Goal: Information Seeking & Learning: Find specific page/section

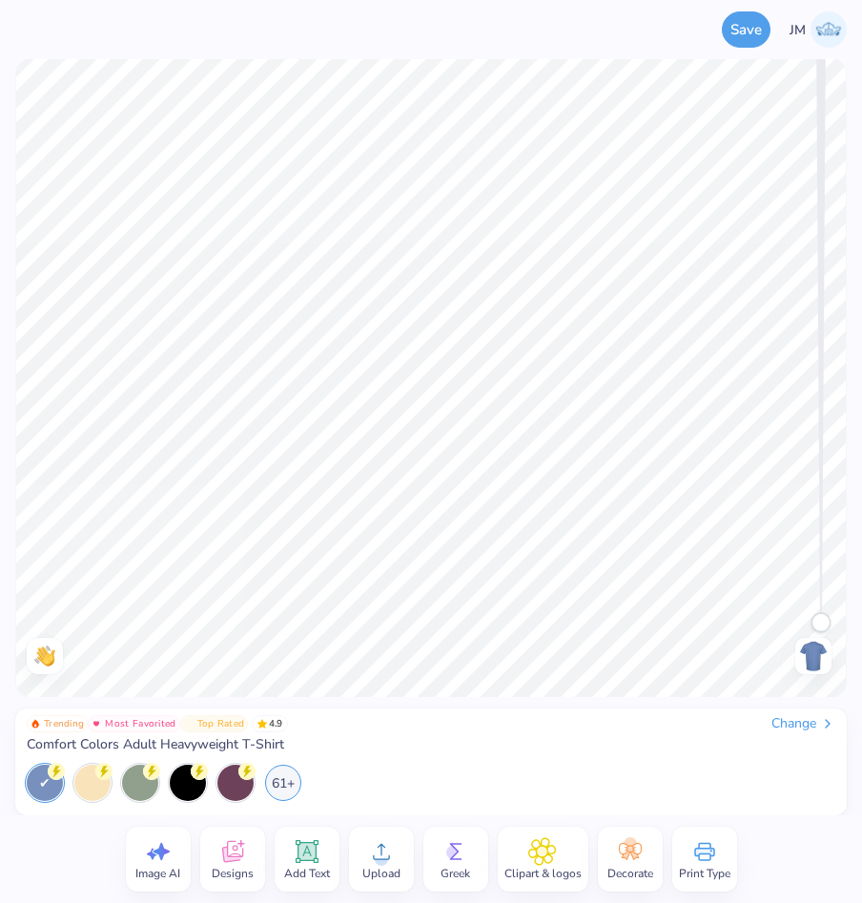
click at [230, 848] on icon at bounding box center [232, 852] width 29 height 29
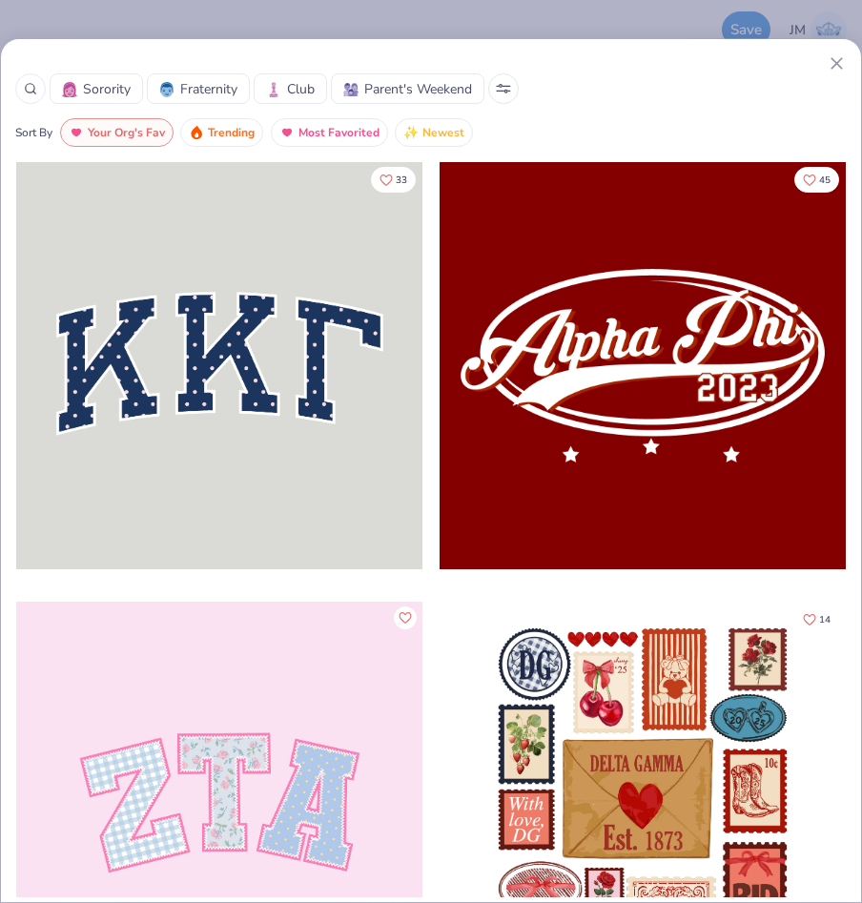
click at [33, 87] on circle at bounding box center [30, 88] width 9 height 9
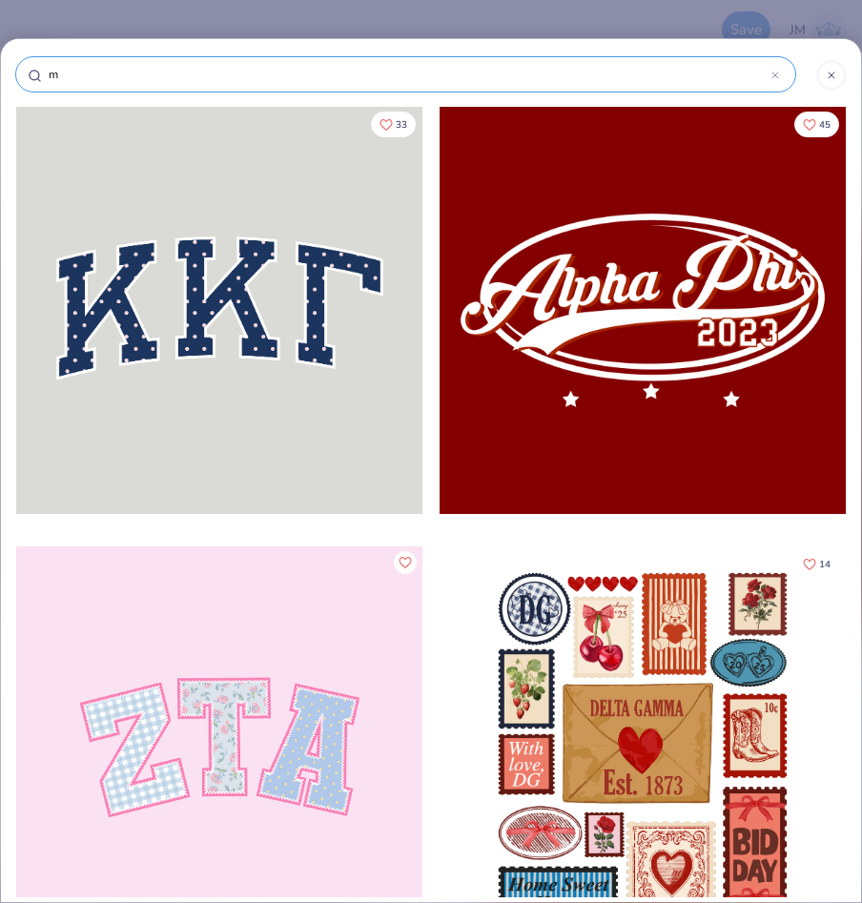
type input "ma"
type input "mad"
type input "mado"
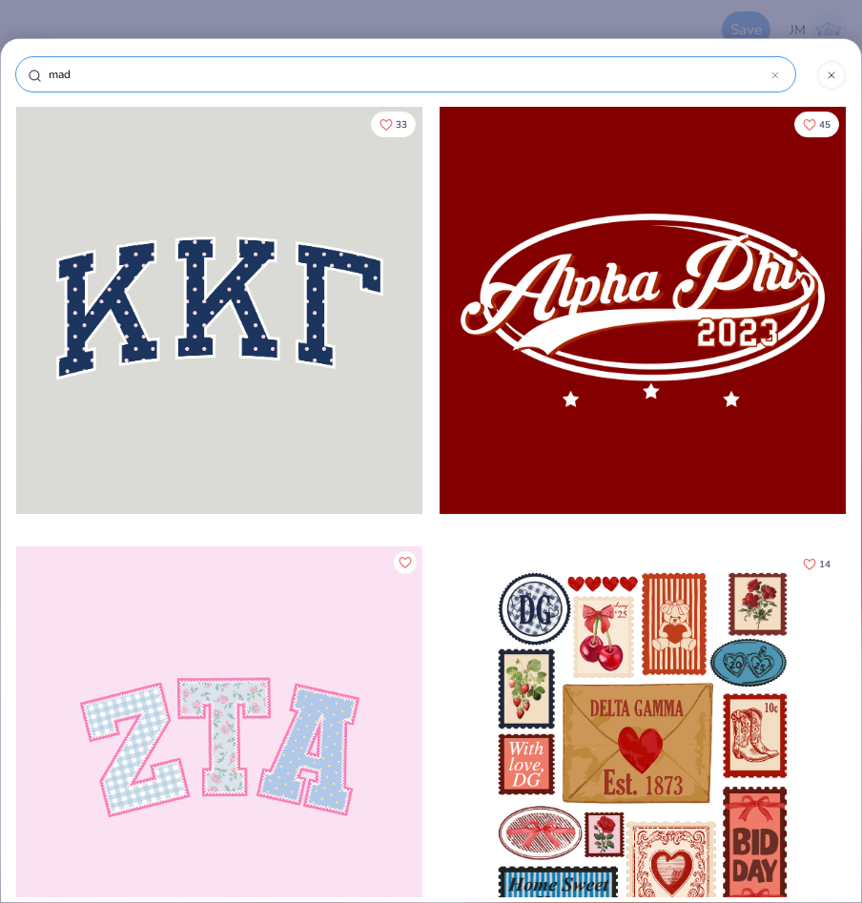
type input "mado"
type input "madon"
type input "madonn"
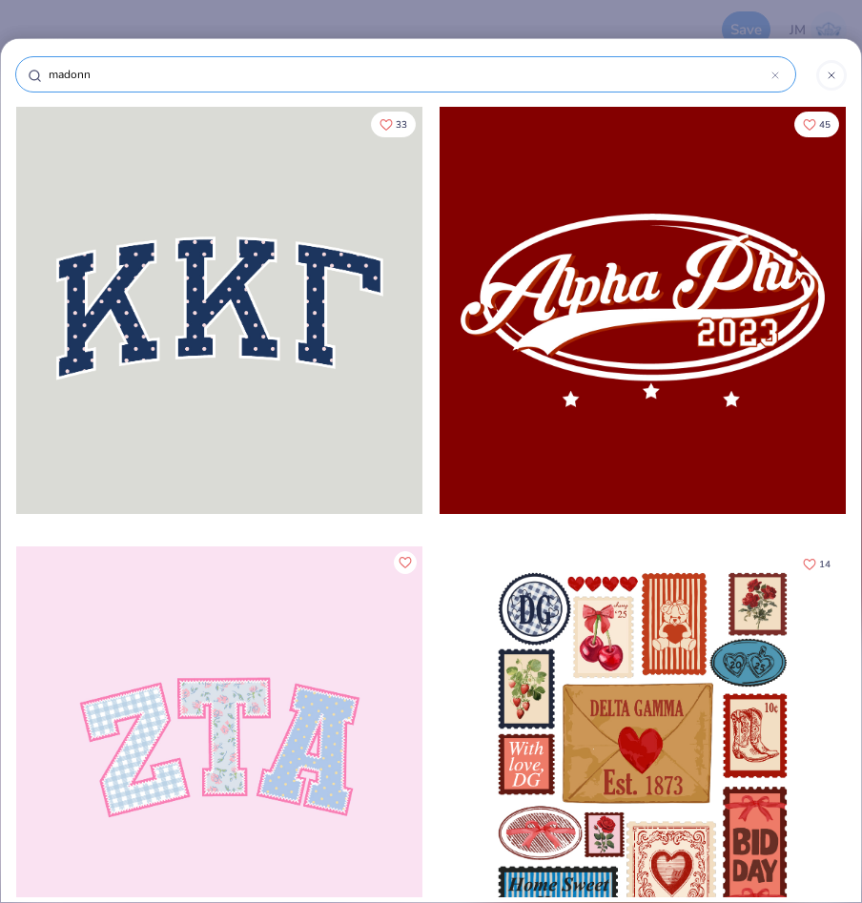
type input "[PERSON_NAME]"
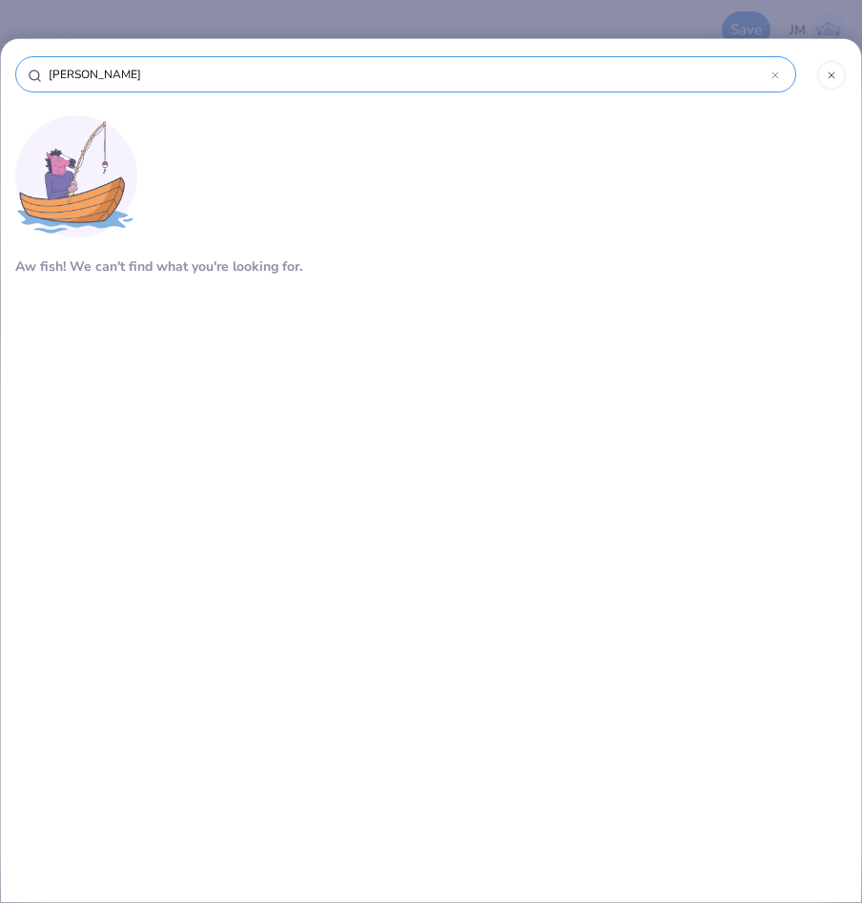
type input "g"
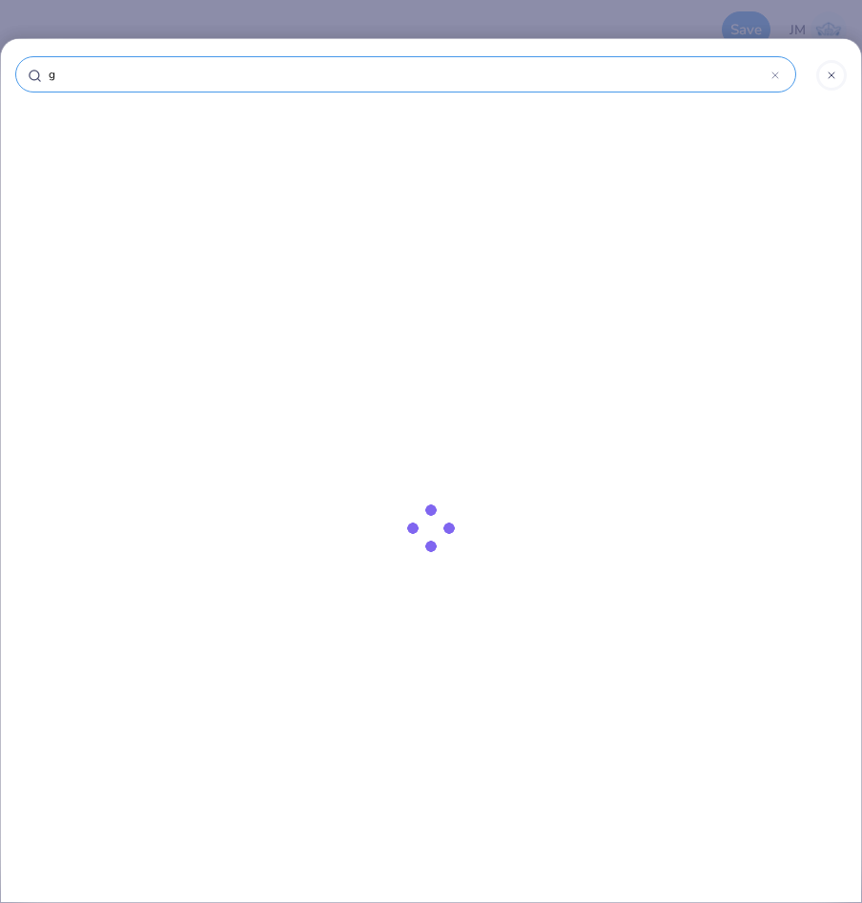
type input "gi"
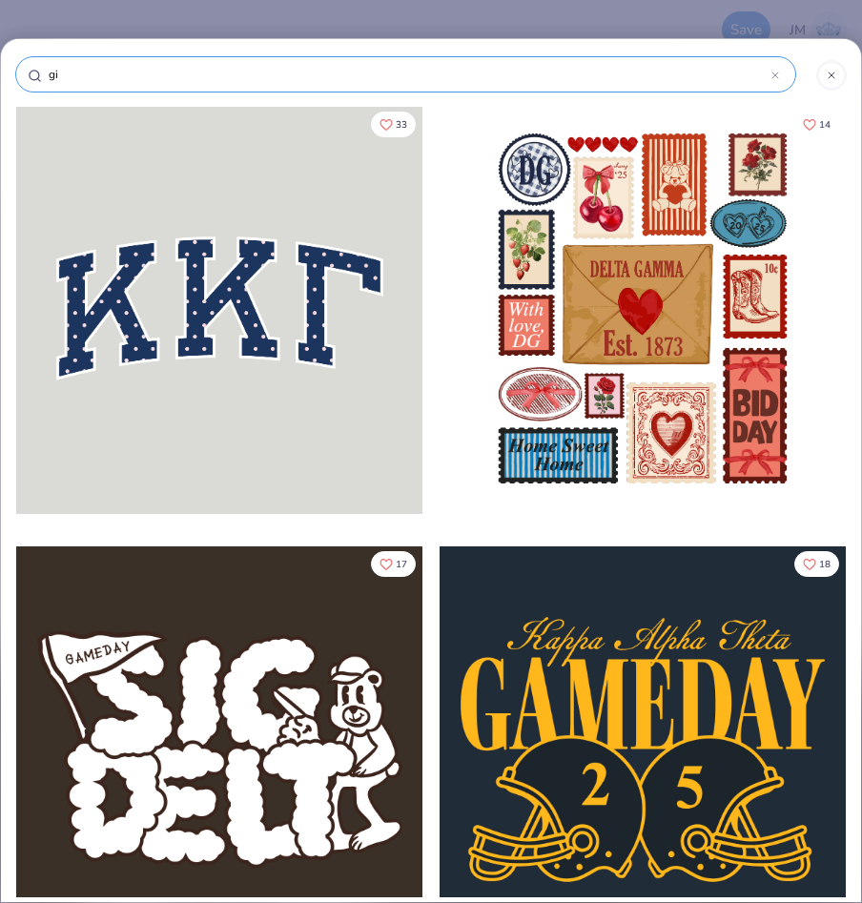
type input "gir"
type input "girl"
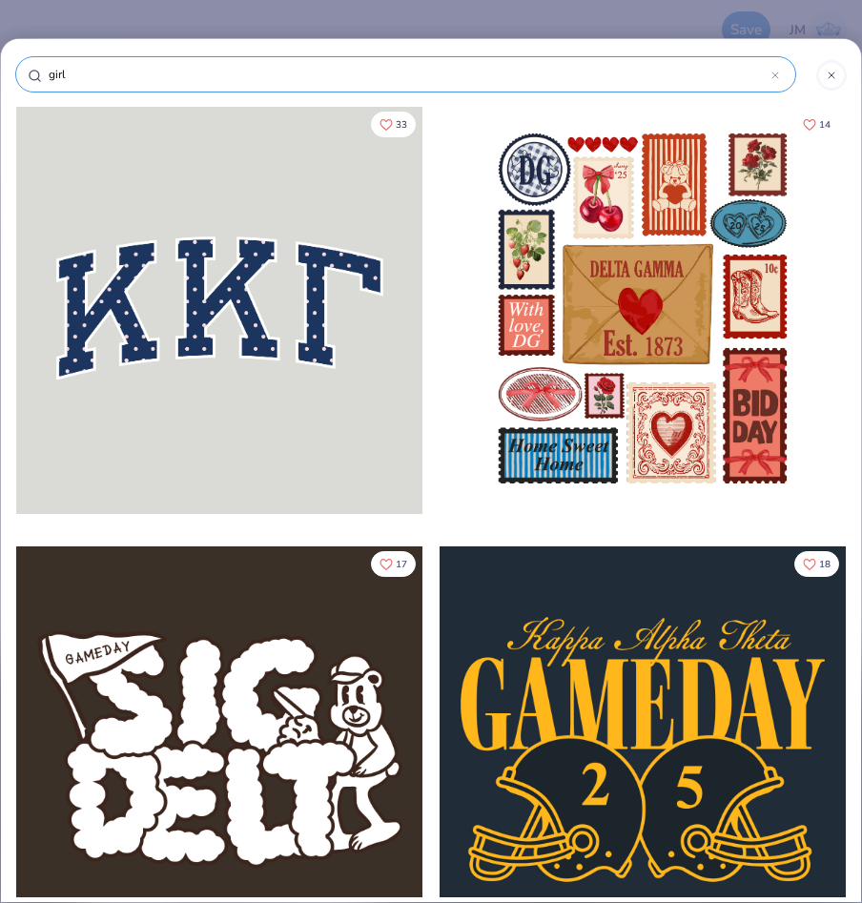
type input "girl"
type input "girl d"
type input "girl dr"
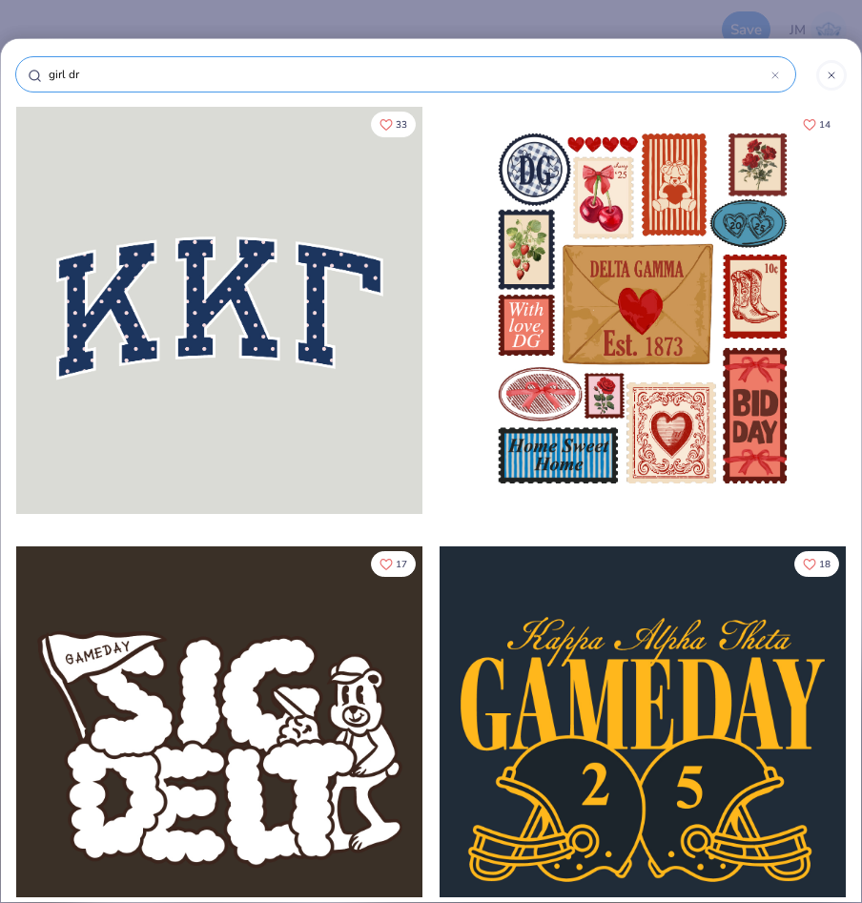
type input "girl [PERSON_NAME]"
type input "girl dres"
type input "girl dress"
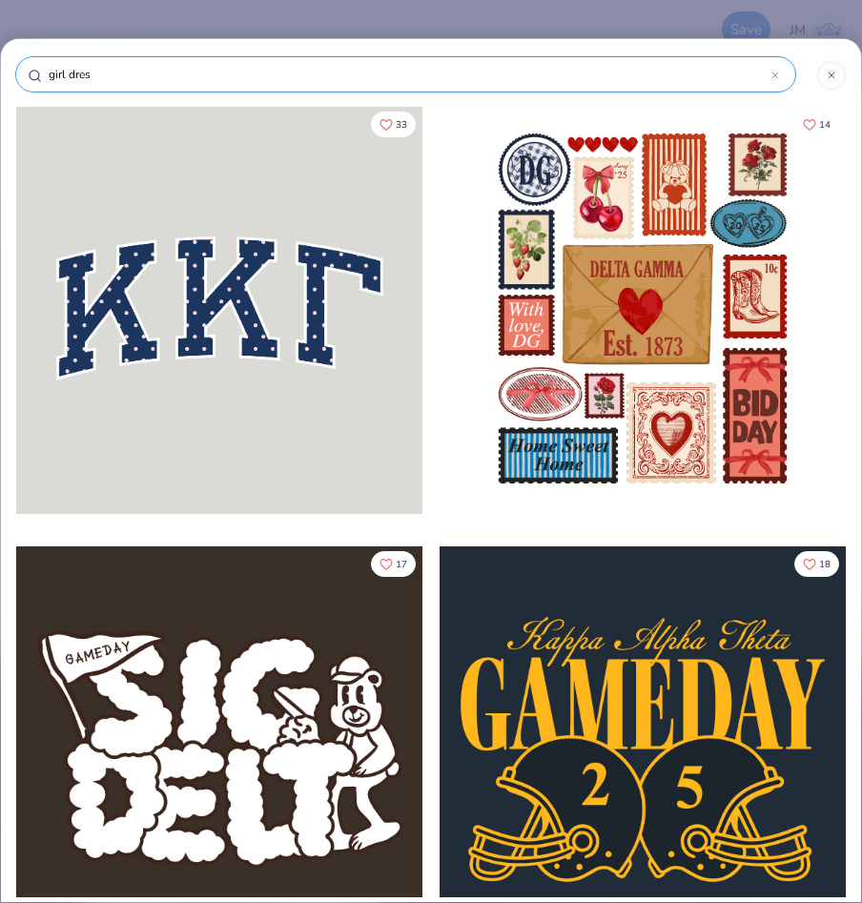
type input "girl dress"
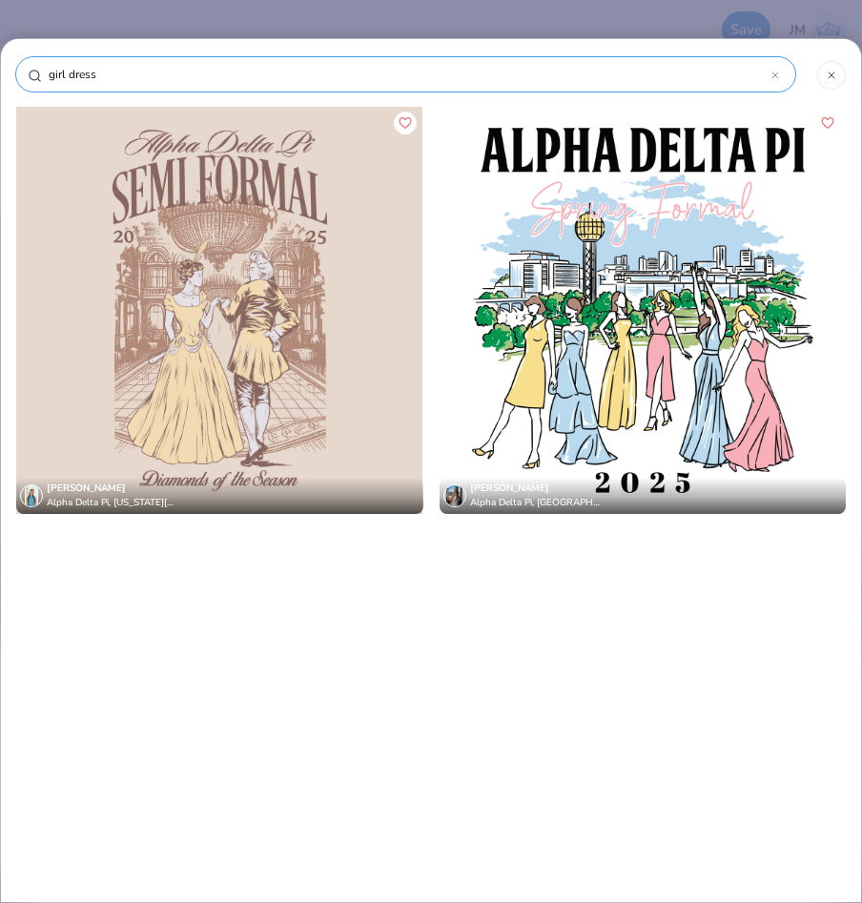
click at [114, 70] on input "girl dress" at bounding box center [409, 74] width 725 height 19
type input "d"
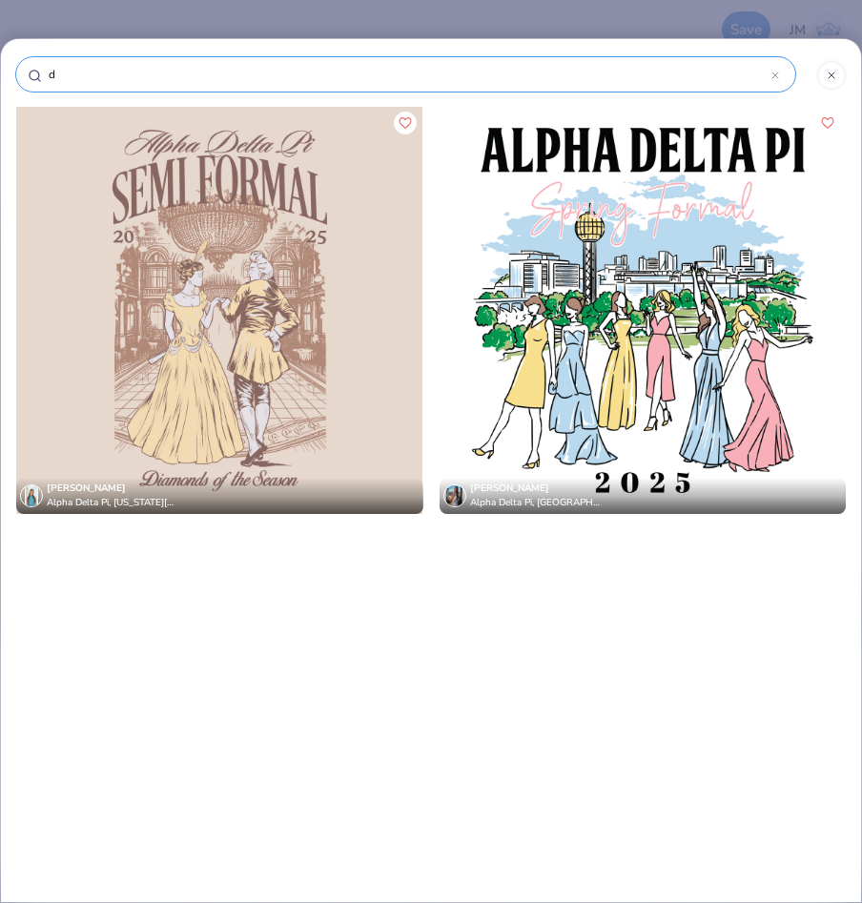
type input "dr"
type input "dre"
type input "dres"
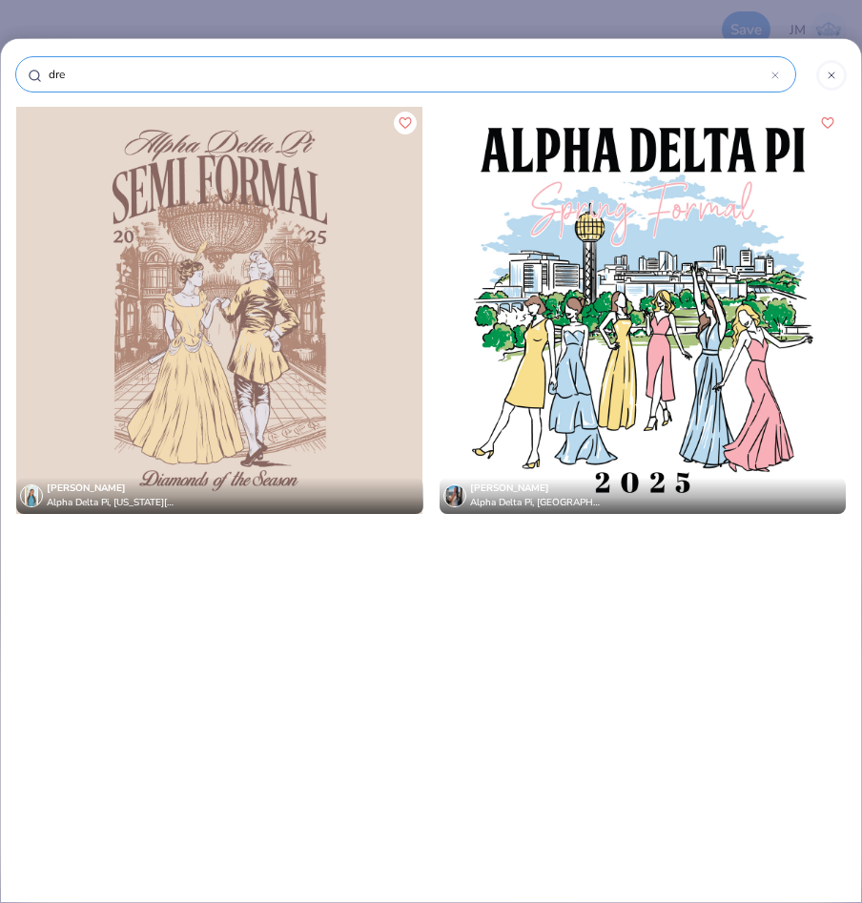
type input "dres"
type input "dress"
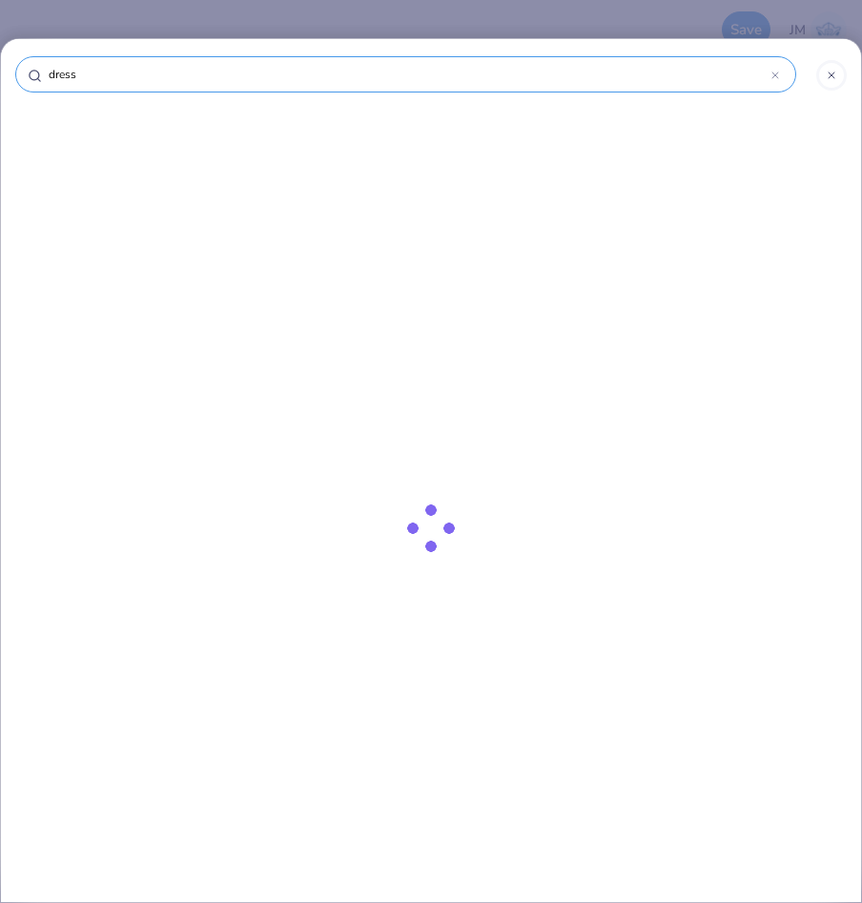
type input "dress"
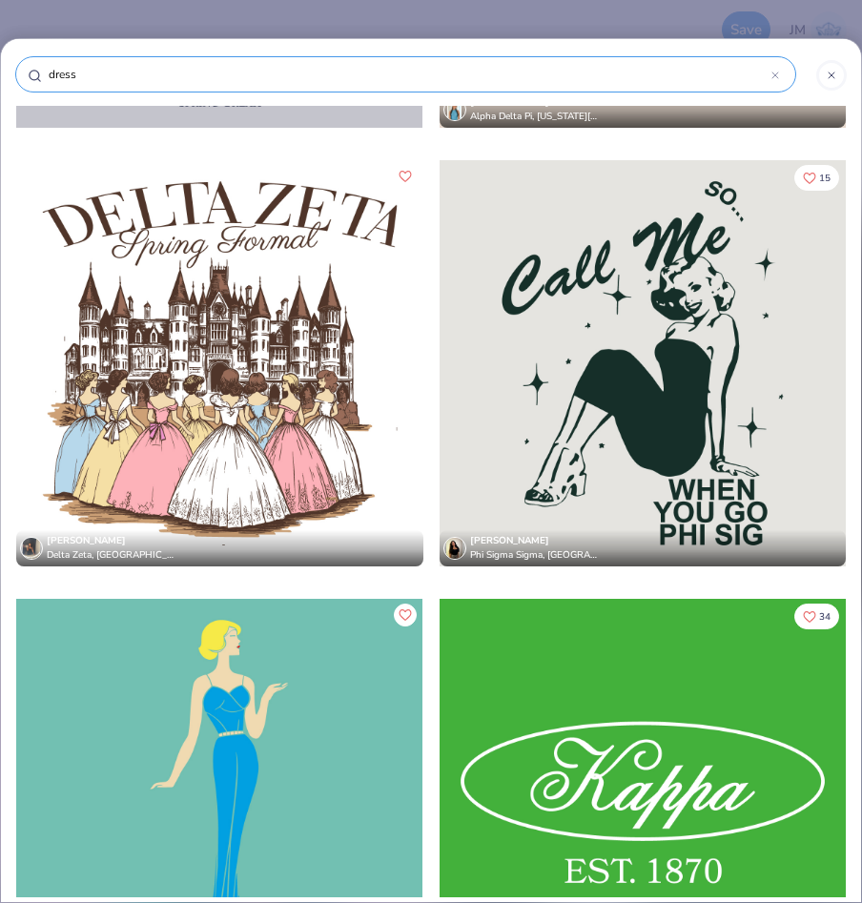
scroll to position [3030, 0]
